Goal: Find specific page/section: Find specific page/section

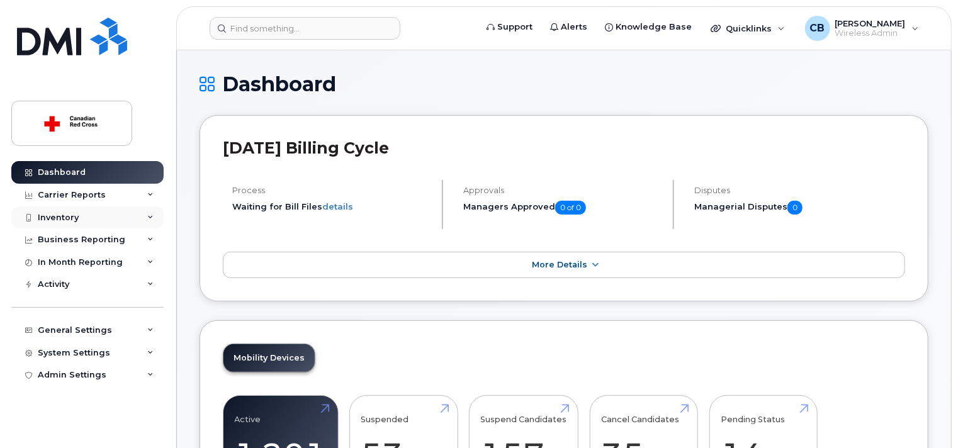
click at [76, 217] on div "Inventory" at bounding box center [58, 218] width 41 height 10
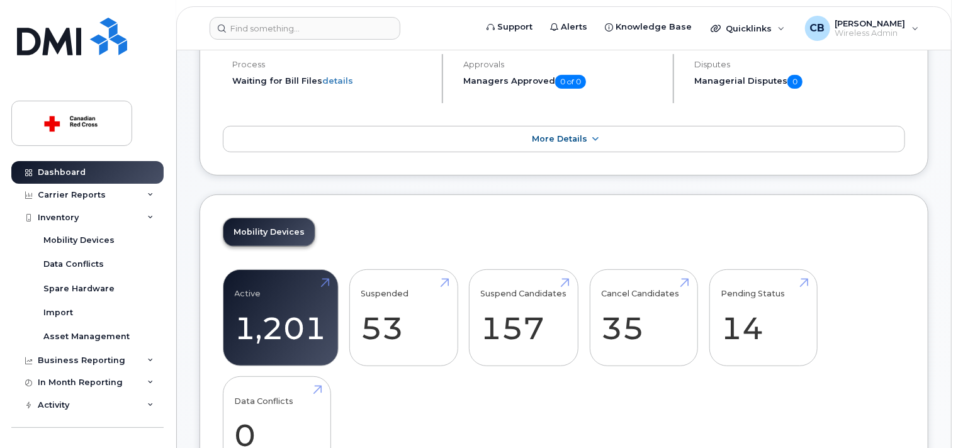
scroll to position [189, 0]
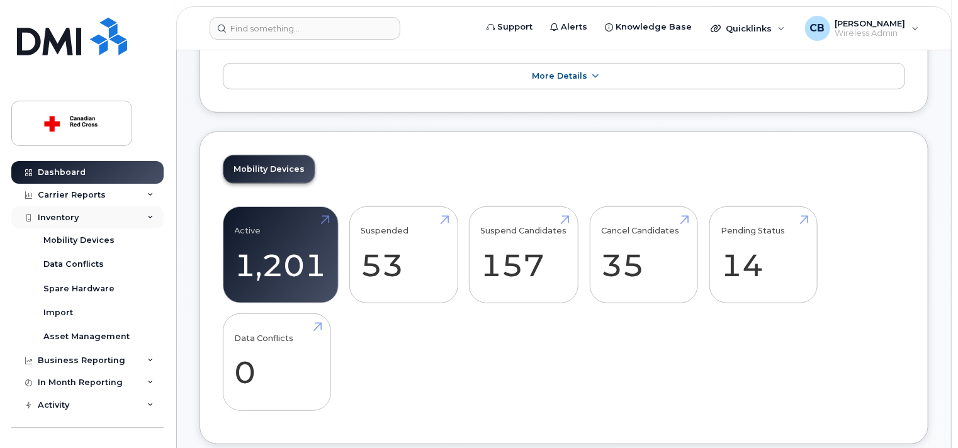
click at [63, 218] on div "Inventory" at bounding box center [58, 218] width 41 height 10
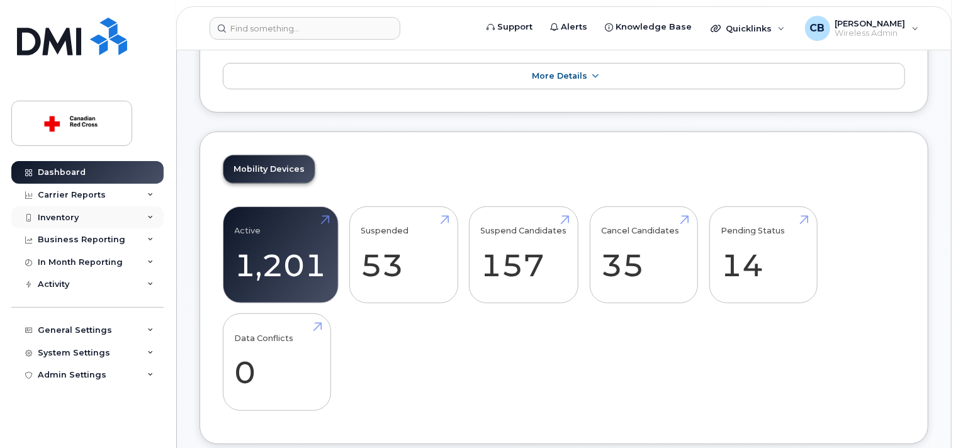
click at [71, 215] on div "Inventory" at bounding box center [58, 218] width 41 height 10
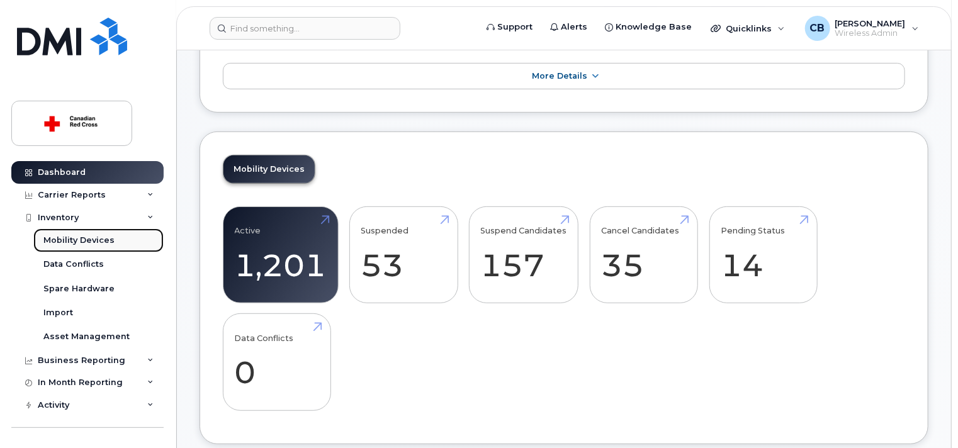
click at [98, 238] on div "Mobility Devices" at bounding box center [78, 240] width 71 height 11
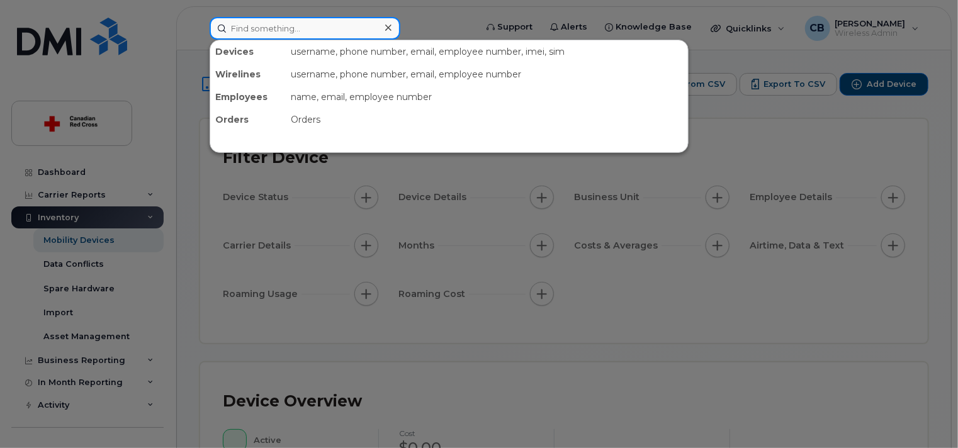
click at [364, 26] on input at bounding box center [305, 28] width 191 height 23
paste input "204-583-3943"
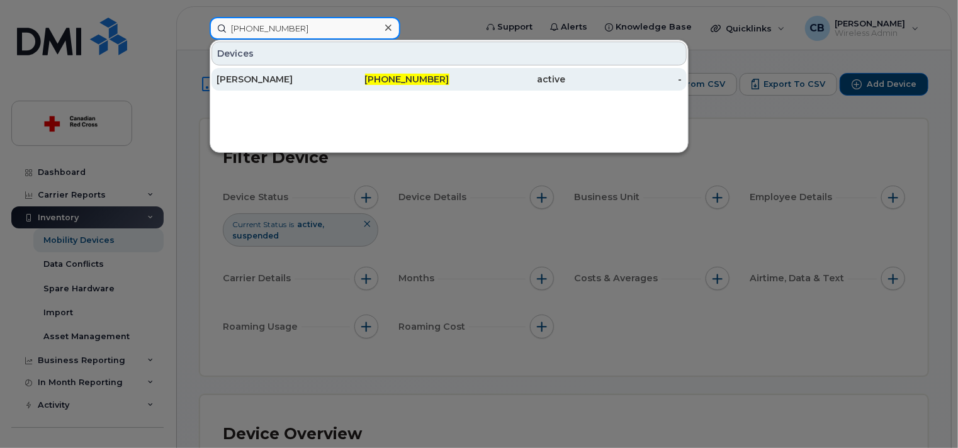
type input "204-583-3943"
click at [253, 77] on div "[PERSON_NAME]" at bounding box center [274, 79] width 116 height 13
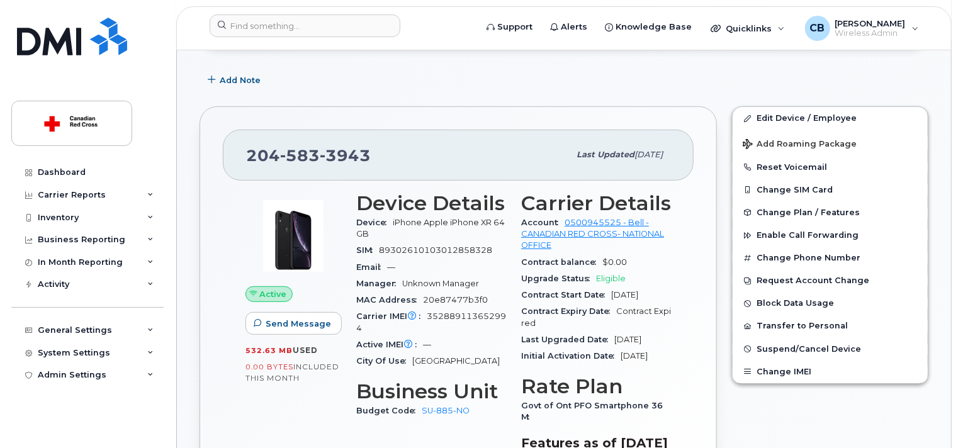
scroll to position [252, 0]
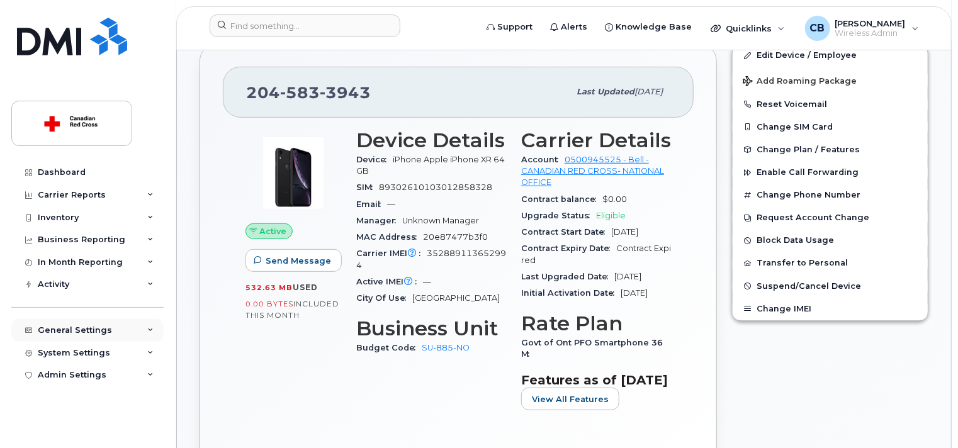
click at [86, 329] on div "General Settings" at bounding box center [75, 330] width 74 height 10
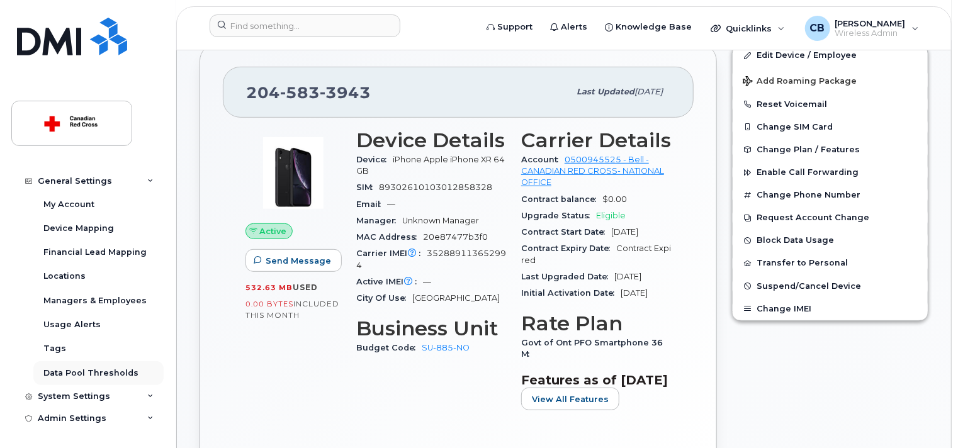
scroll to position [378, 0]
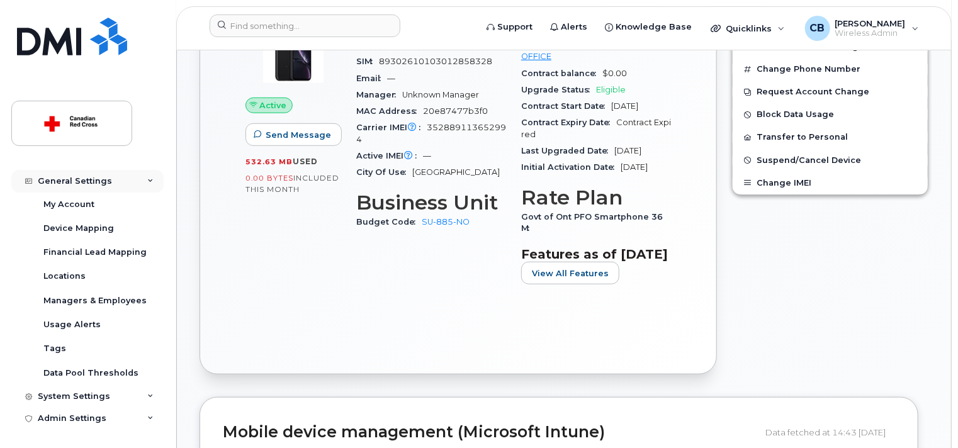
click at [82, 181] on div "General Settings" at bounding box center [75, 181] width 74 height 10
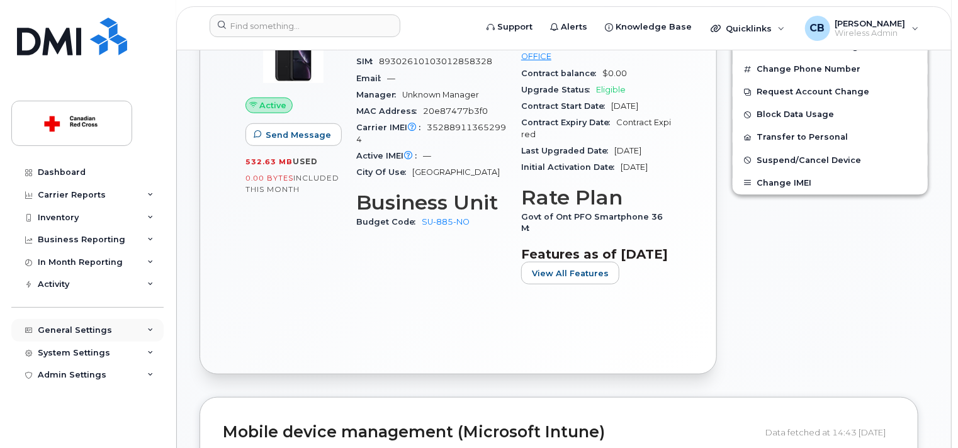
click at [67, 328] on div "General Settings" at bounding box center [75, 330] width 74 height 10
click at [78, 353] on div "System Settings" at bounding box center [74, 353] width 72 height 10
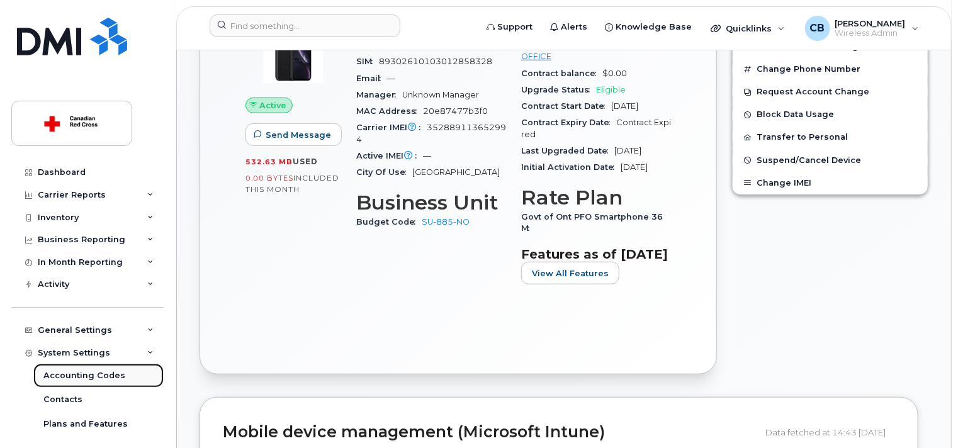
click at [88, 374] on div "Accounting Codes" at bounding box center [84, 375] width 82 height 11
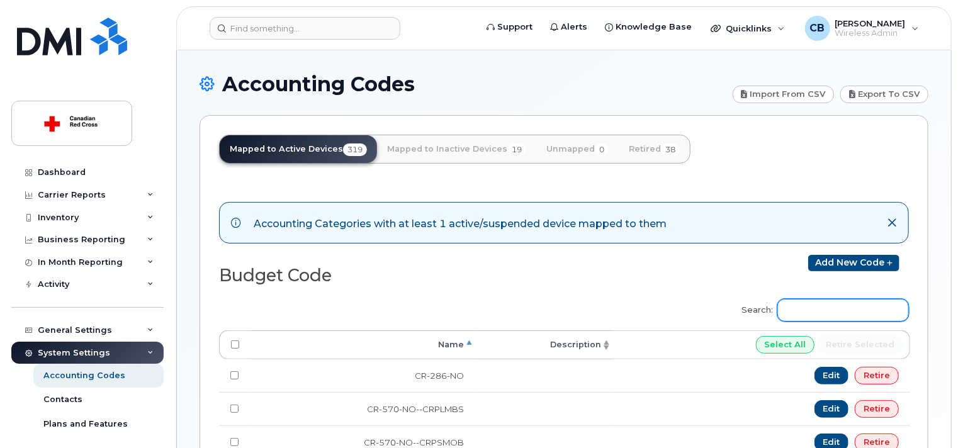
click at [839, 313] on input "Search:" at bounding box center [843, 310] width 132 height 23
paste input "EM-340-AB-E24PCHS"
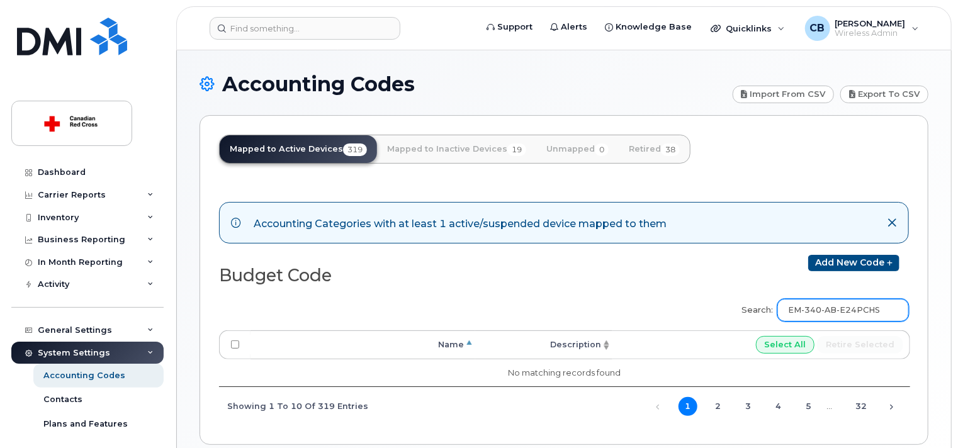
click at [849, 310] on input "EM-340-AB-E24PCHS" at bounding box center [843, 310] width 132 height 23
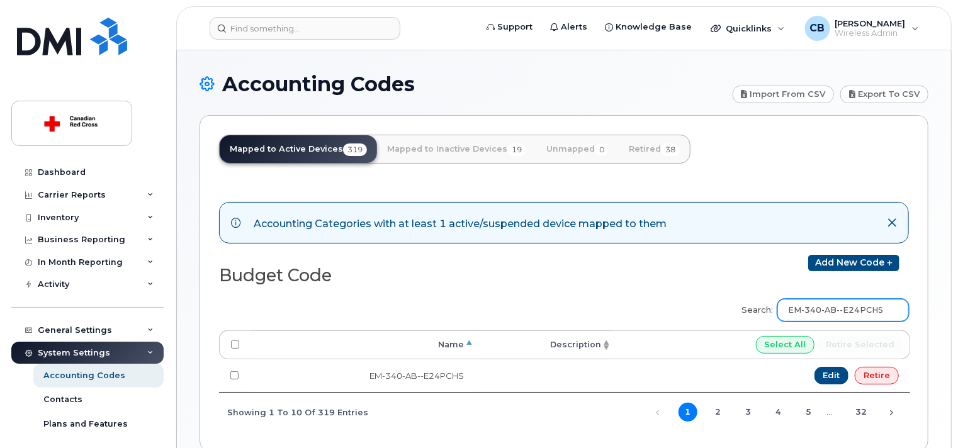
type input "EM-340-AB--E24PCHS"
